Goal: Navigation & Orientation: Find specific page/section

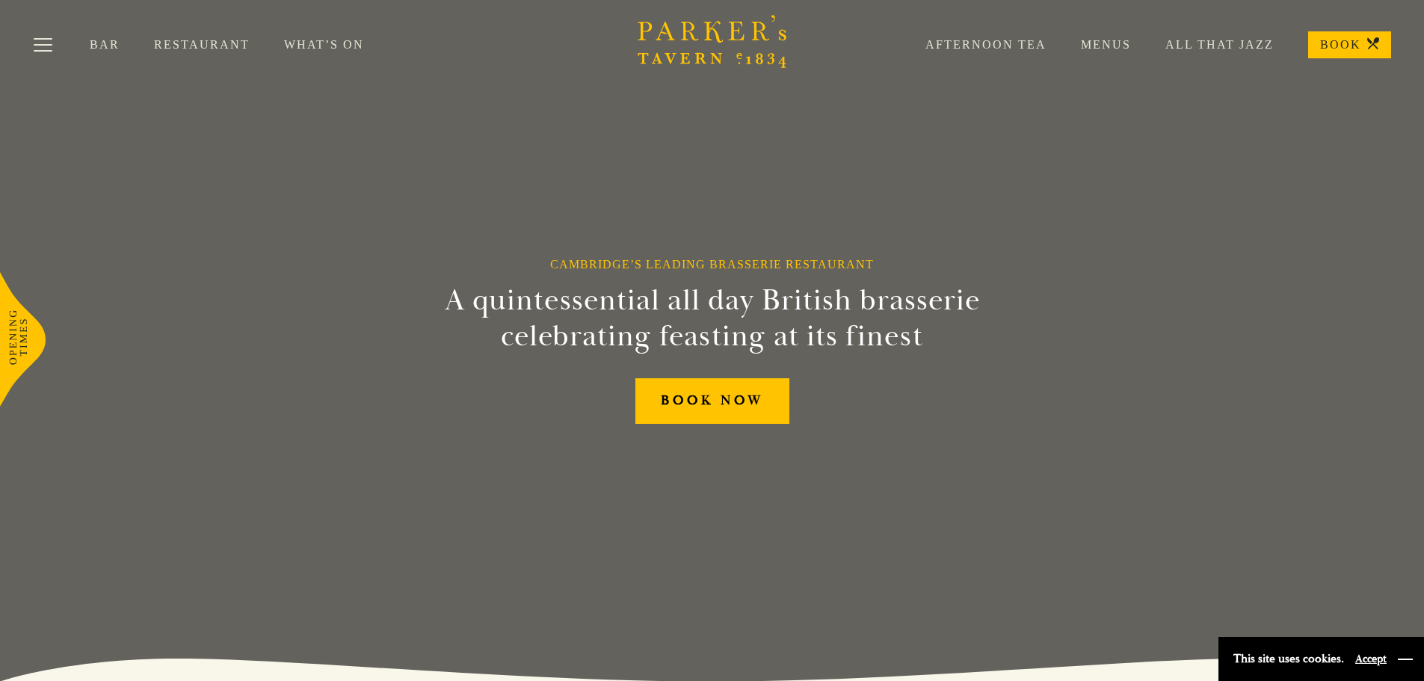
click at [1407, 658] on button "button" at bounding box center [1405, 659] width 15 height 15
click at [37, 43] on button "Toggle navigation" at bounding box center [43, 48] width 64 height 64
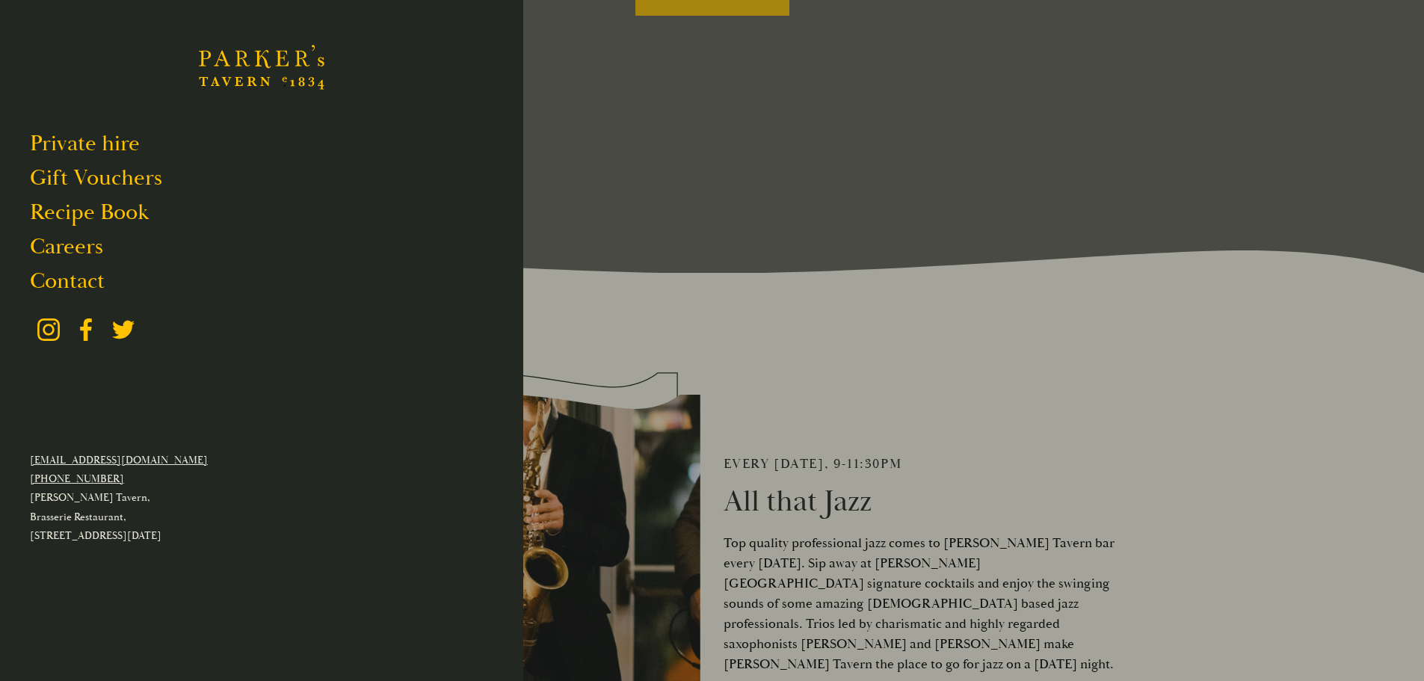
scroll to position [673, 0]
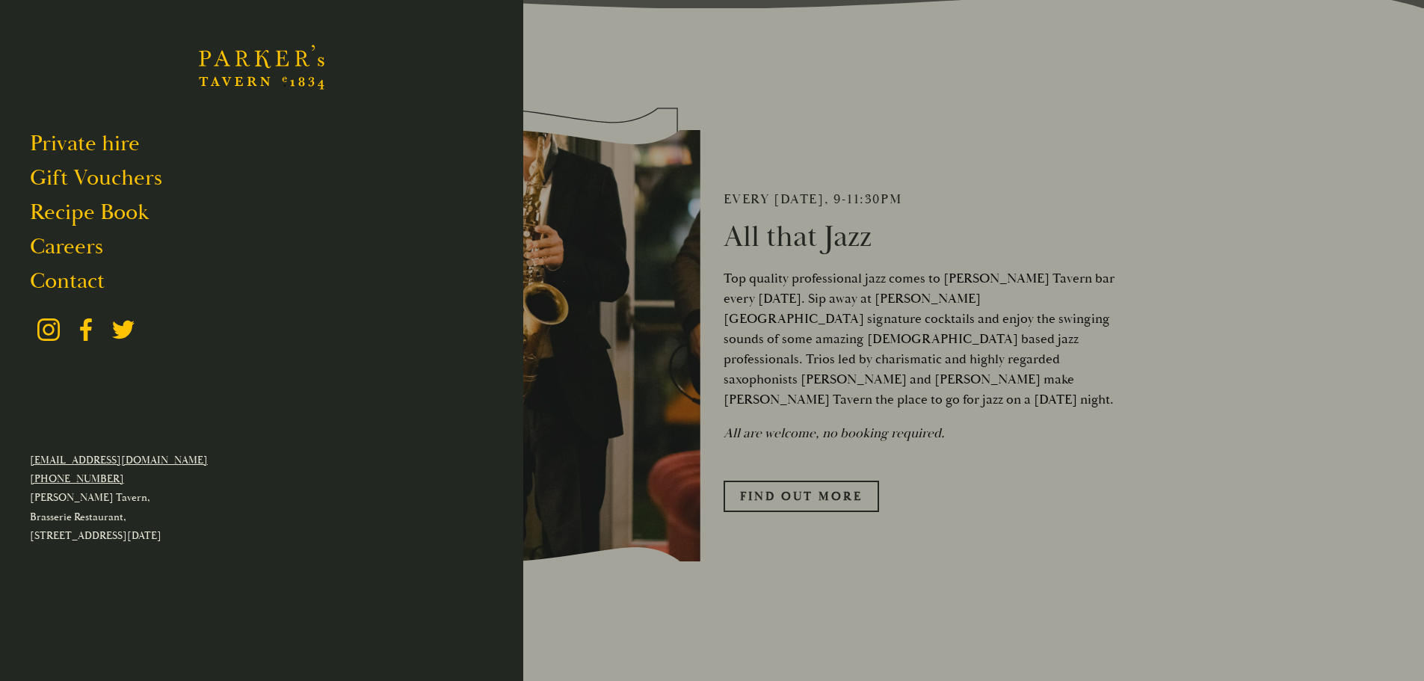
click at [1153, 478] on div at bounding box center [712, 340] width 1424 height 681
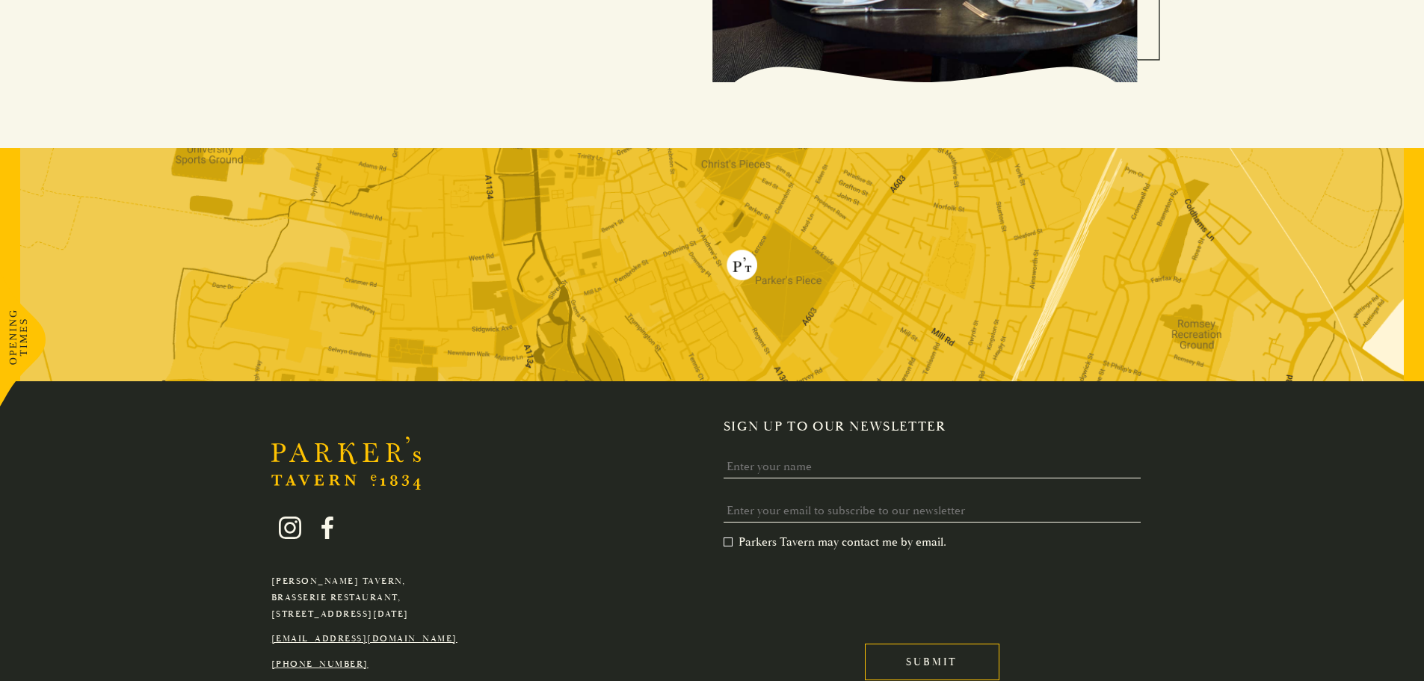
scroll to position [3055, 0]
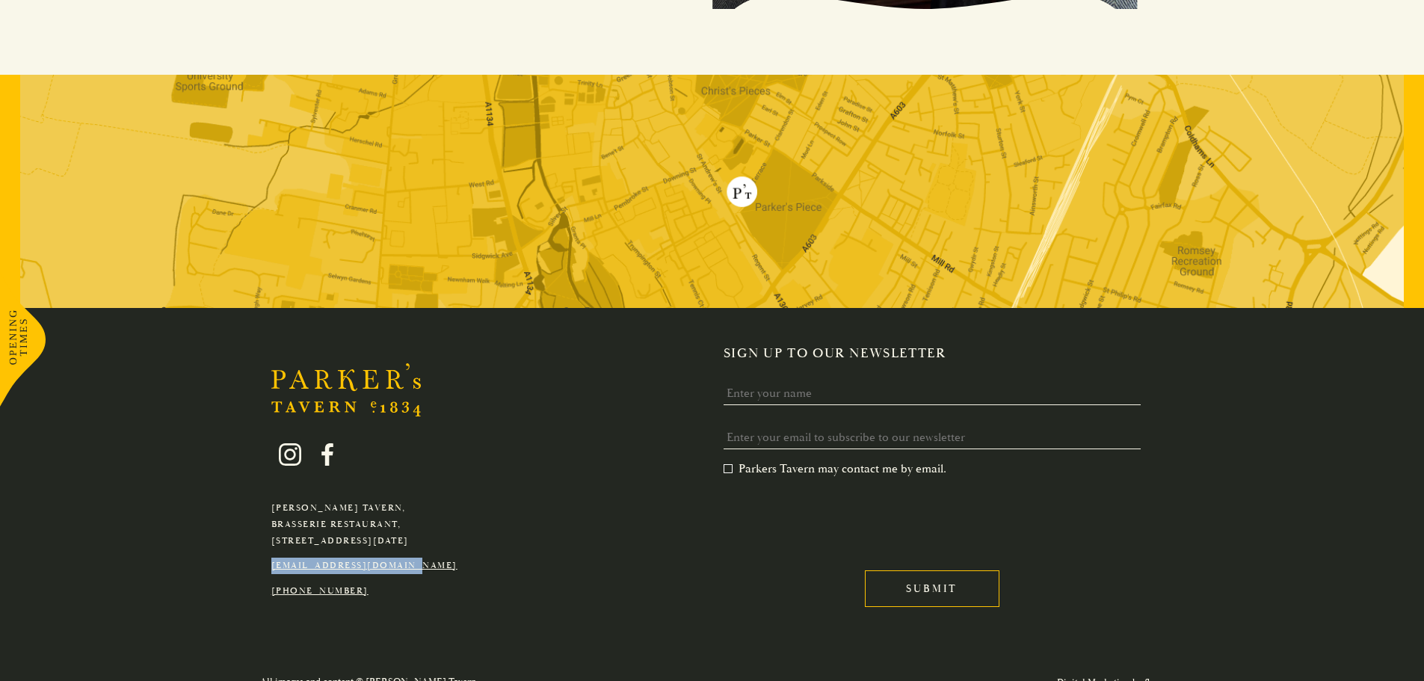
drag, startPoint x: 431, startPoint y: 546, endPoint x: 265, endPoint y: 538, distance: 166.1
click at [265, 538] on div "[PERSON_NAME][GEOGRAPHIC_DATA], [GEOGRAPHIC_DATA], [GEOGRAPHIC_DATA][DATE] [EMA…" at bounding box center [364, 510] width 209 height 178
click at [458, 600] on div "[PERSON_NAME][GEOGRAPHIC_DATA], [GEOGRAPHIC_DATA], [GEOGRAPHIC_DATA][DATE] [EMA…" at bounding box center [712, 486] width 1046 height 282
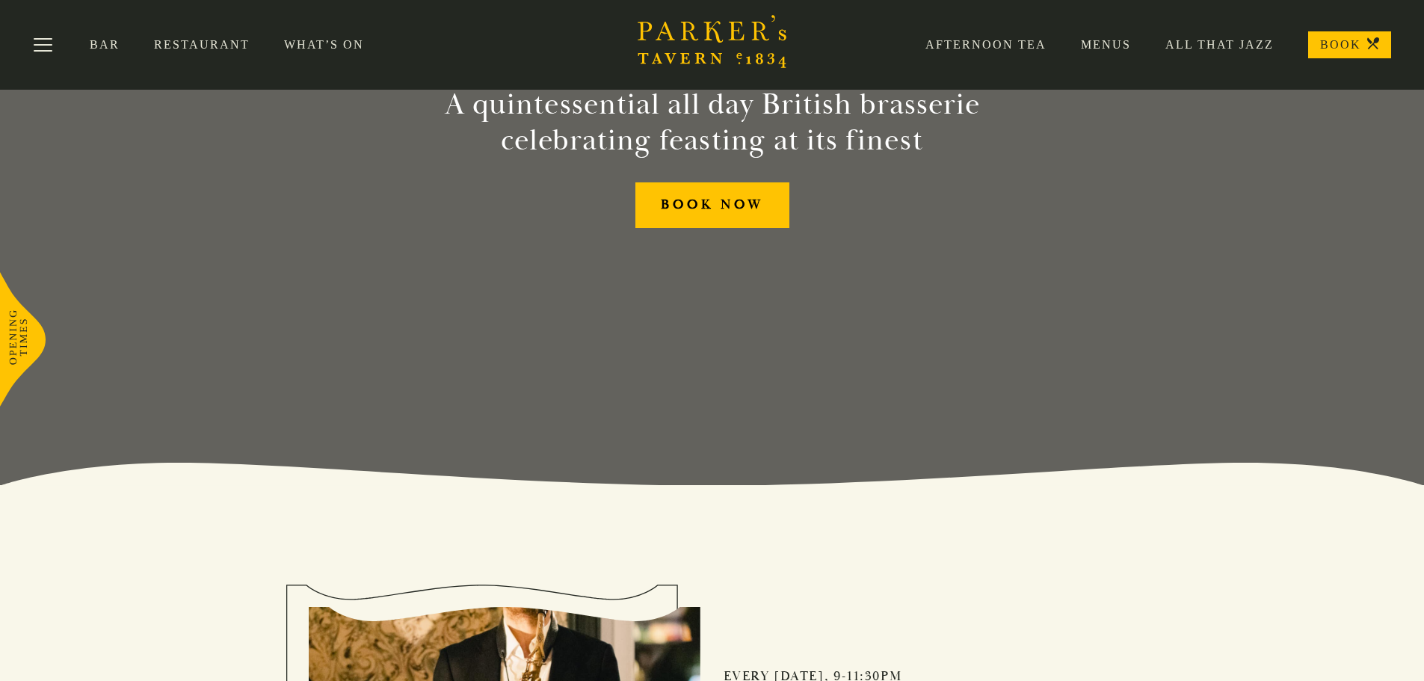
scroll to position [0, 0]
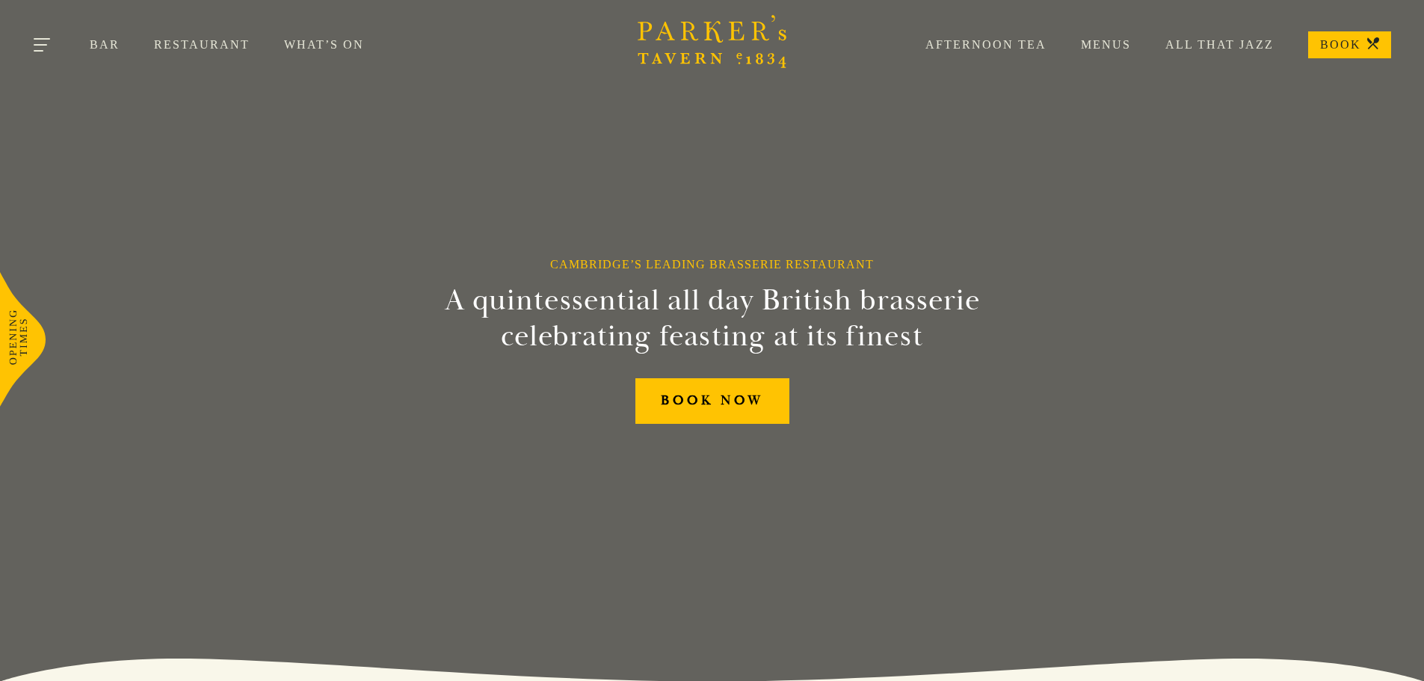
click at [59, 40] on button "Toggle navigation" at bounding box center [43, 48] width 64 height 64
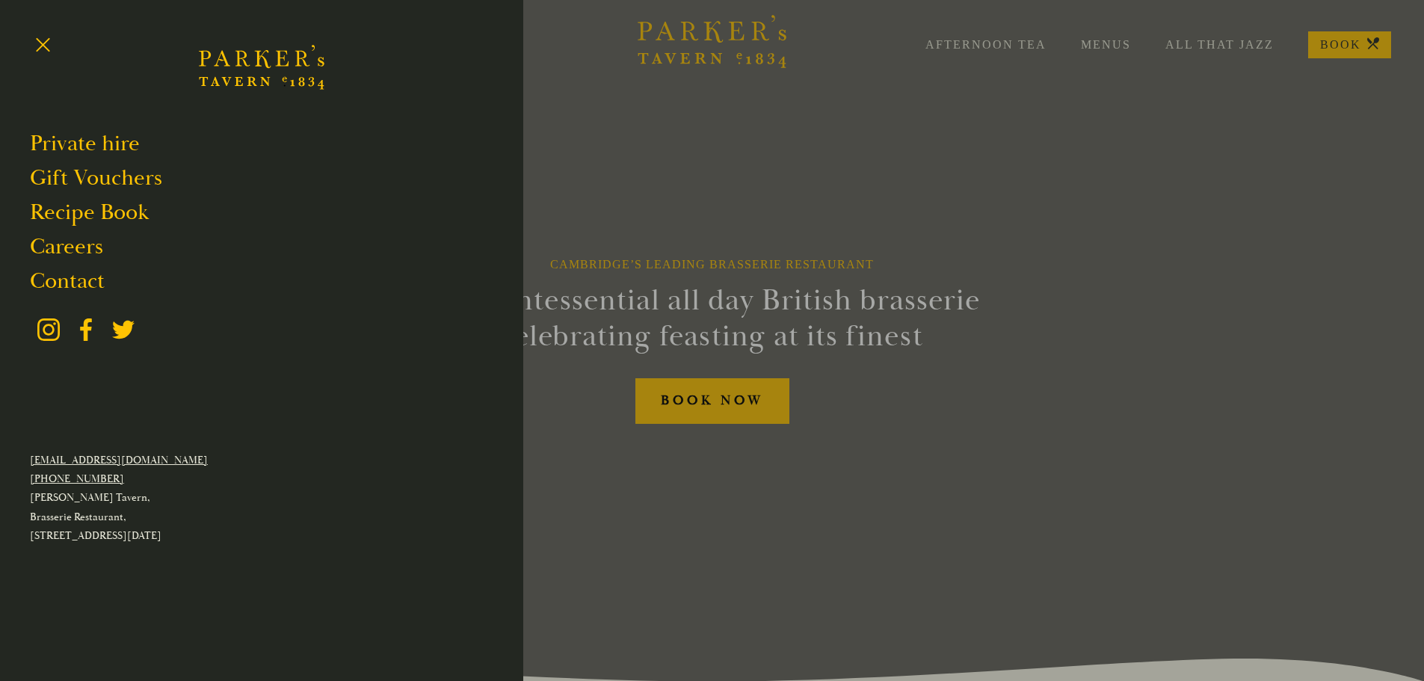
click at [1108, 152] on div at bounding box center [712, 340] width 1424 height 681
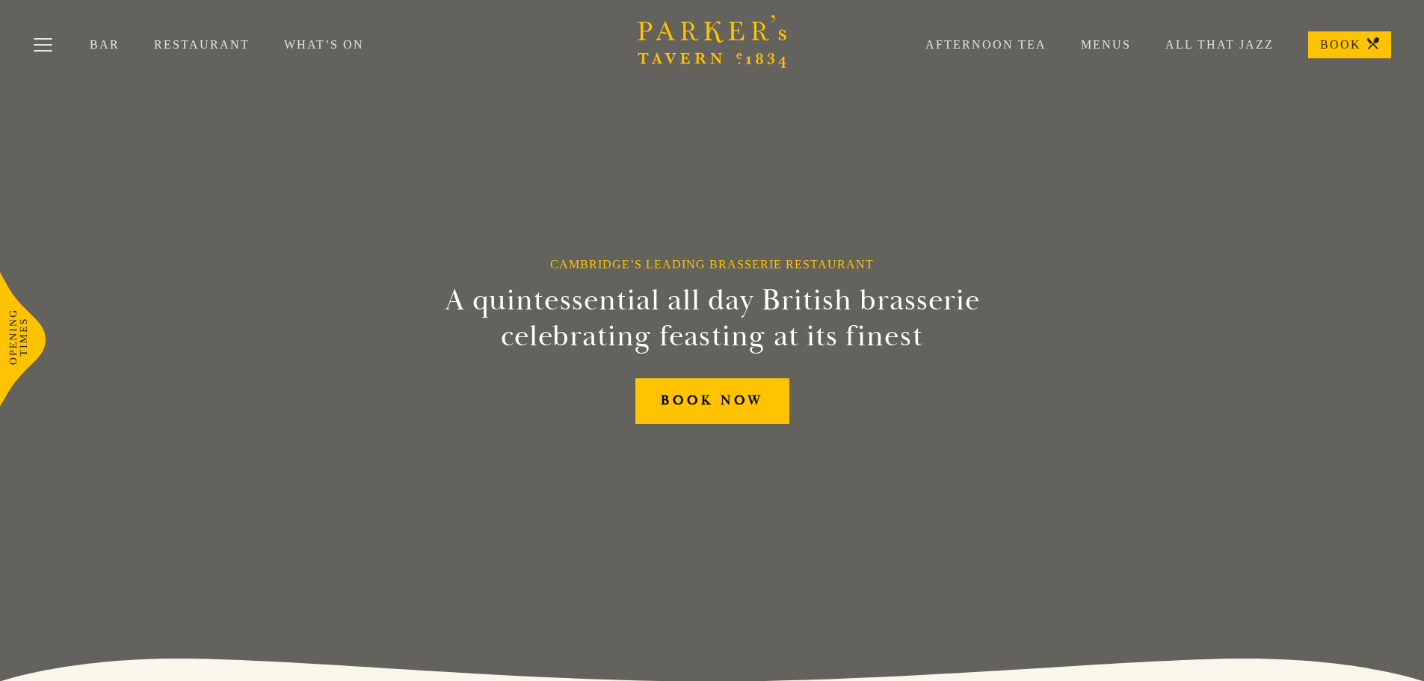
click at [1111, 44] on link "Menus" at bounding box center [1088, 44] width 84 height 15
click at [37, 42] on button "Toggle navigation" at bounding box center [43, 48] width 64 height 64
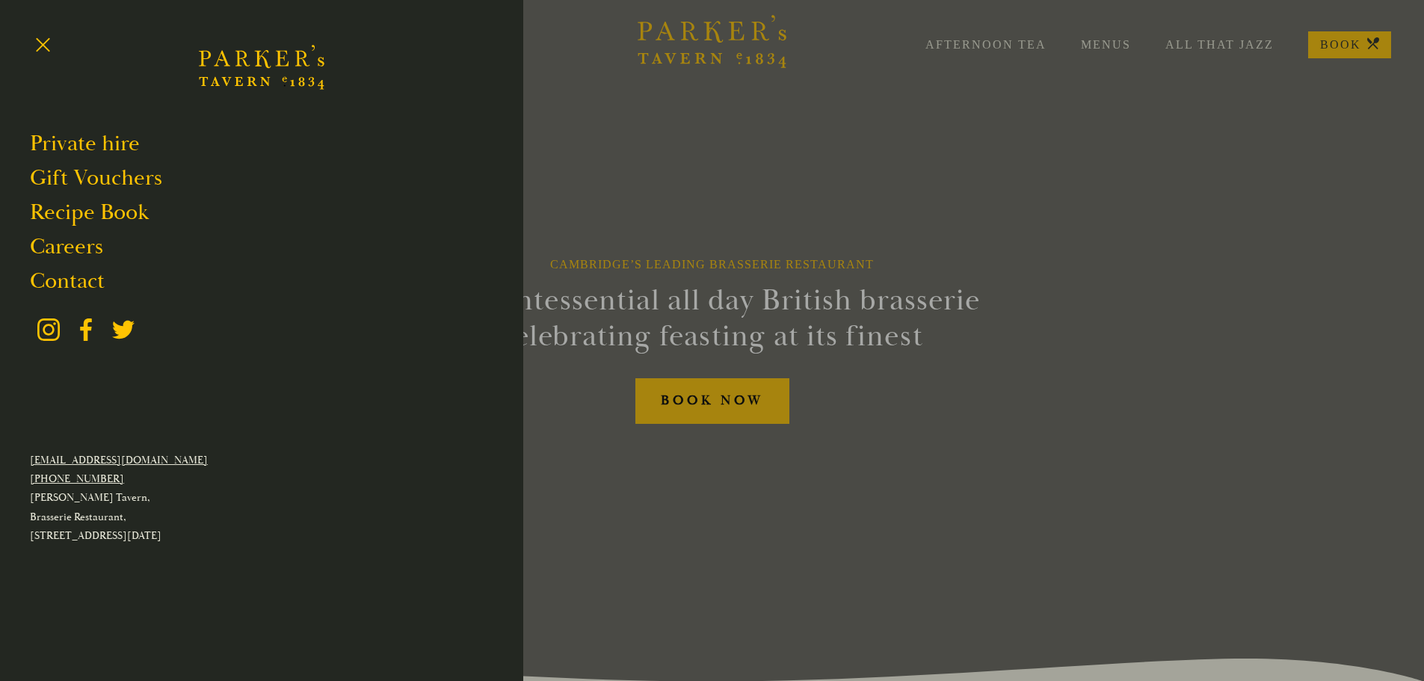
click at [1016, 206] on div at bounding box center [712, 340] width 1424 height 681
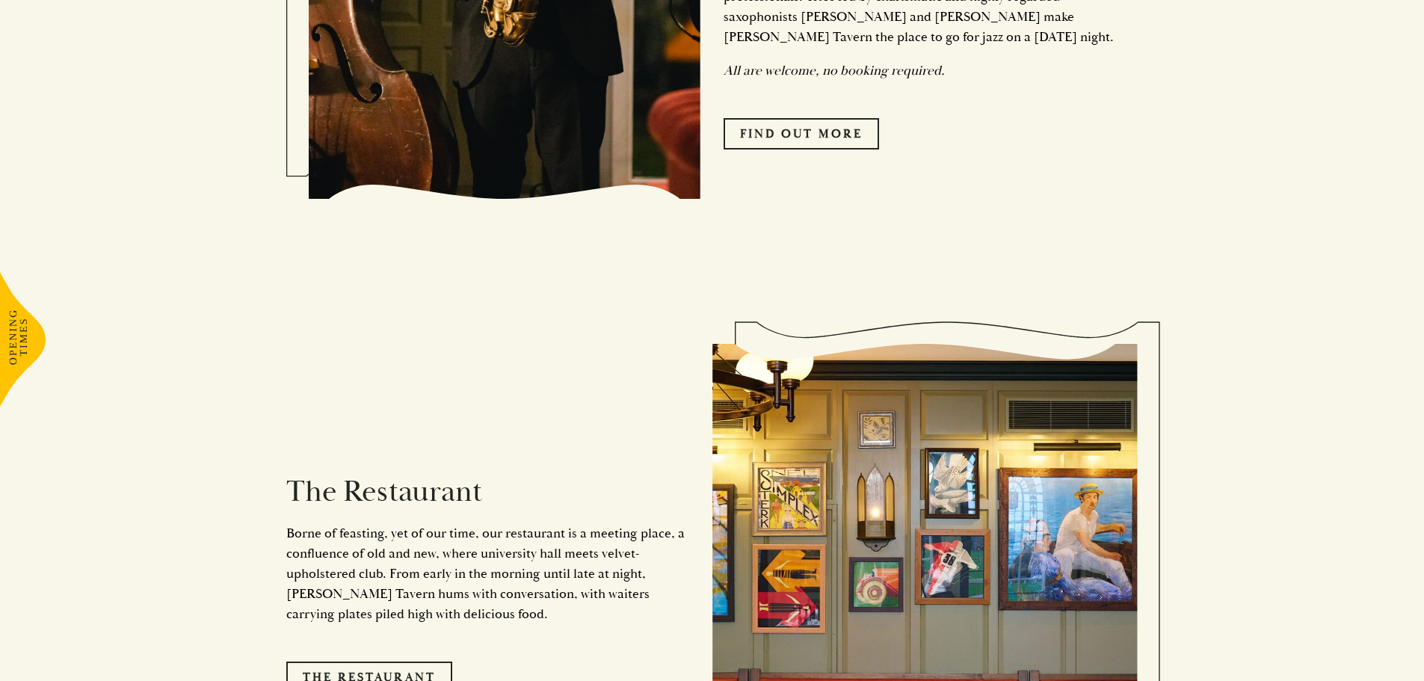
scroll to position [523, 0]
